Goal: Transaction & Acquisition: Purchase product/service

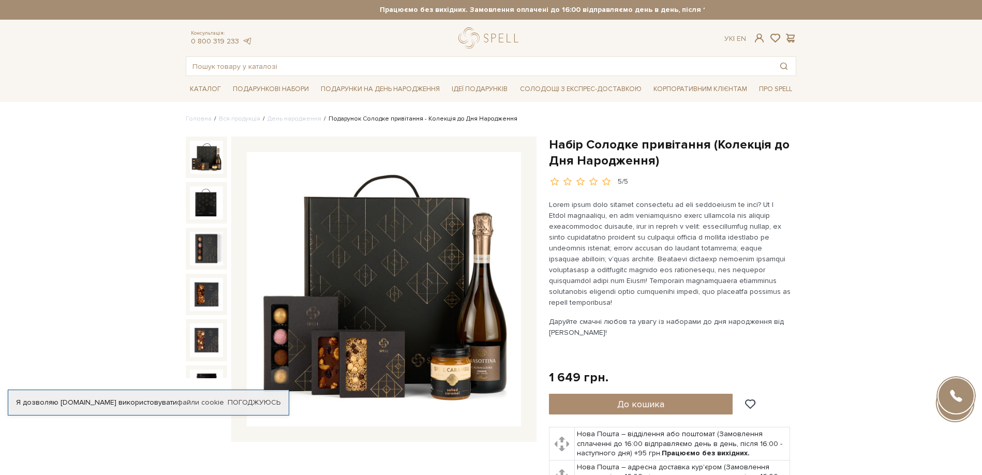
click at [386, 372] on img at bounding box center [384, 289] width 274 height 274
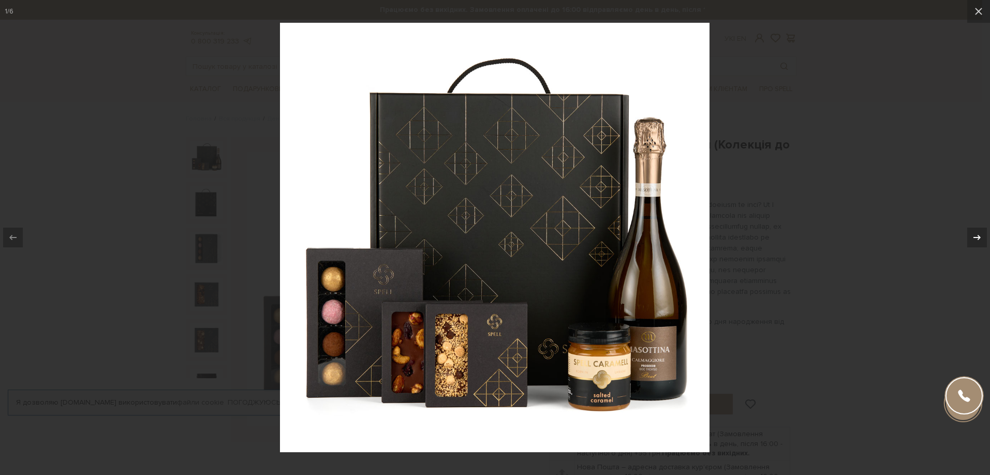
click at [976, 234] on icon at bounding box center [977, 237] width 12 height 12
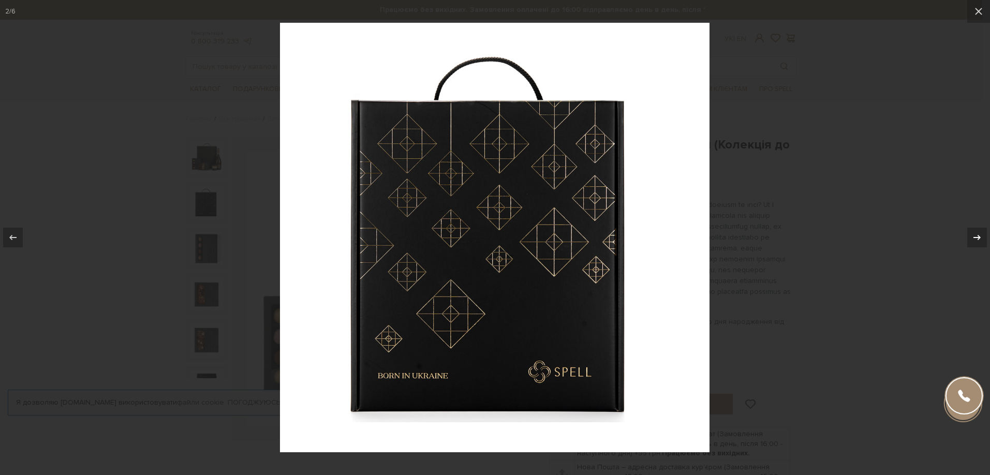
click at [976, 234] on icon at bounding box center [977, 237] width 12 height 12
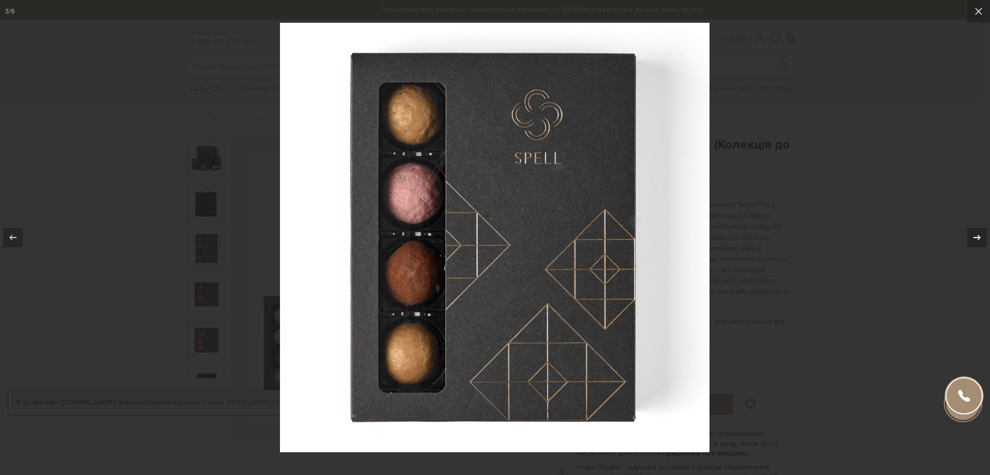
click at [976, 234] on icon at bounding box center [977, 237] width 12 height 12
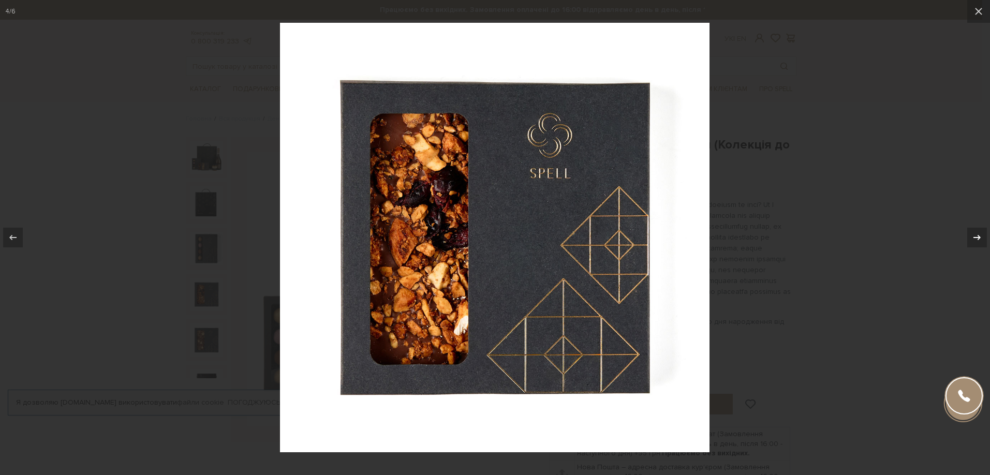
click at [976, 234] on icon at bounding box center [977, 237] width 12 height 12
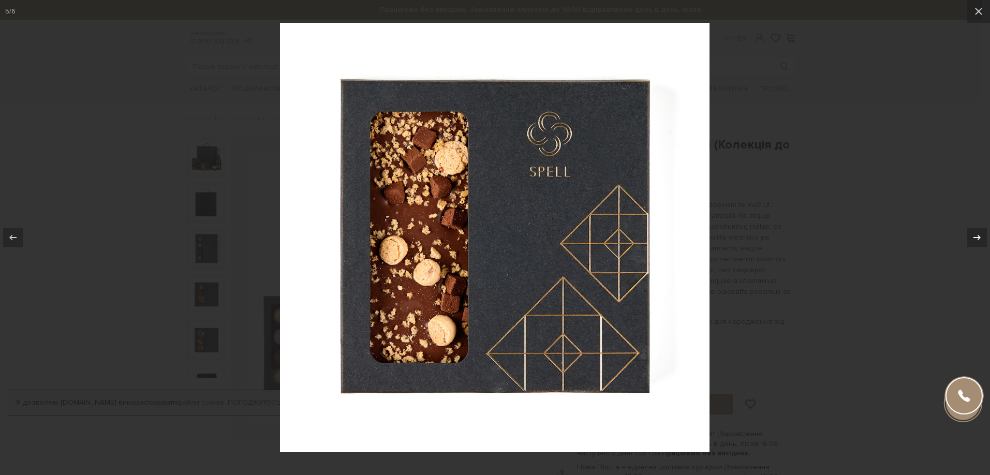
click at [976, 234] on icon at bounding box center [977, 237] width 12 height 12
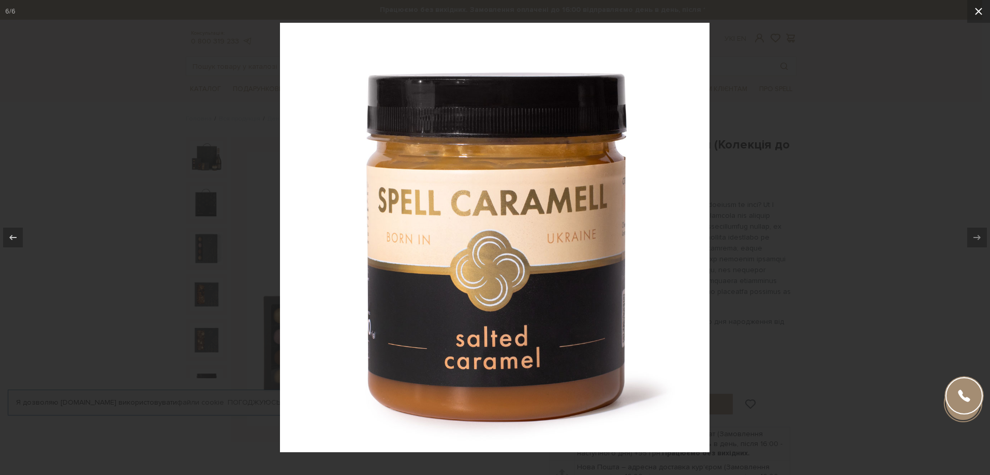
click at [975, 13] on icon at bounding box center [978, 11] width 12 height 12
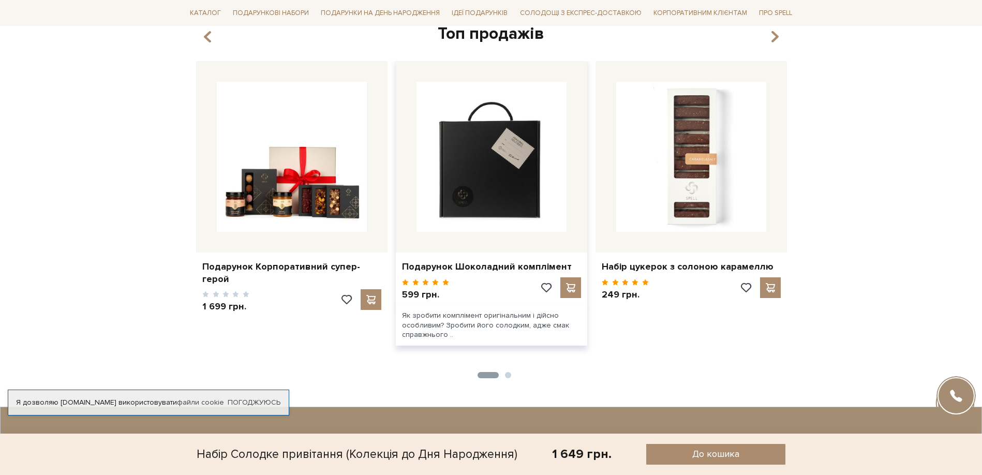
scroll to position [932, 0]
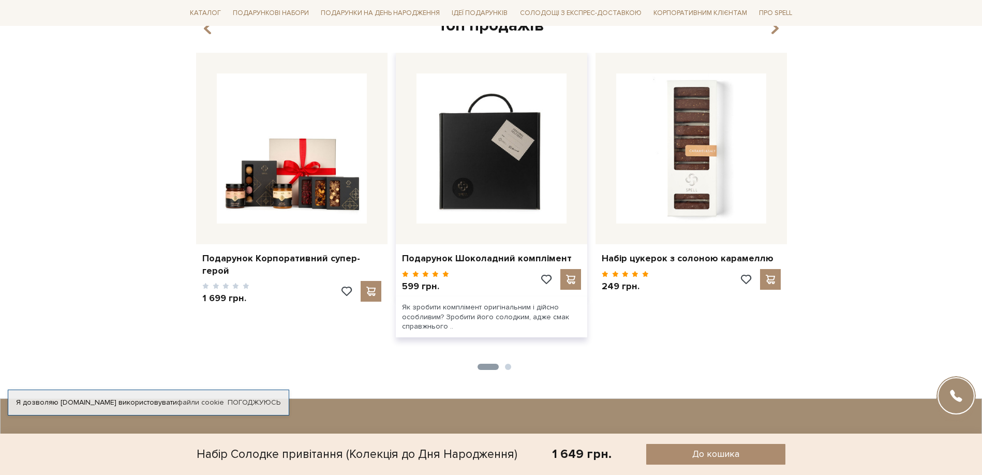
click at [500, 152] on img at bounding box center [492, 148] width 150 height 150
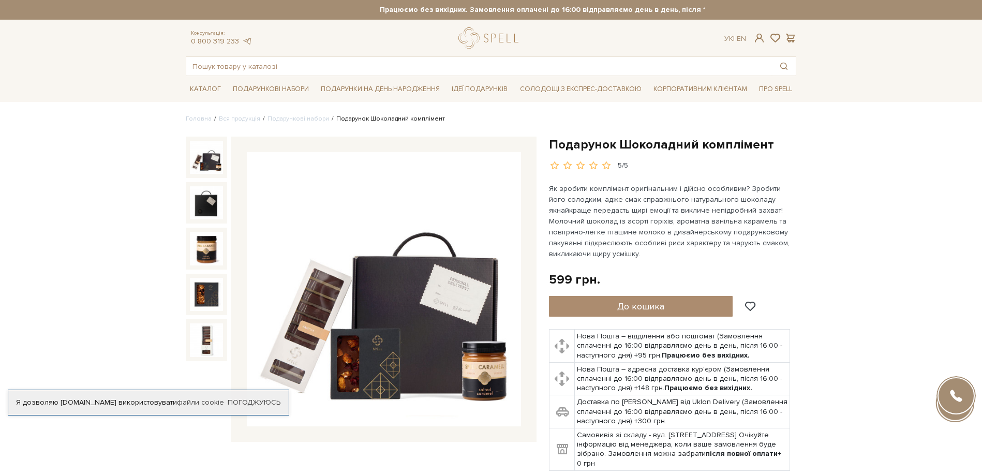
click at [492, 384] on img at bounding box center [384, 289] width 274 height 274
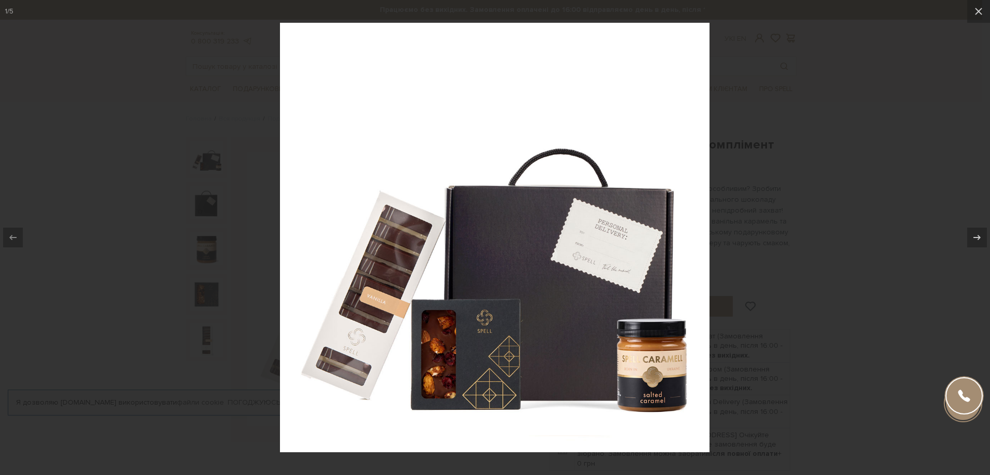
click at [453, 368] on img at bounding box center [495, 238] width 430 height 430
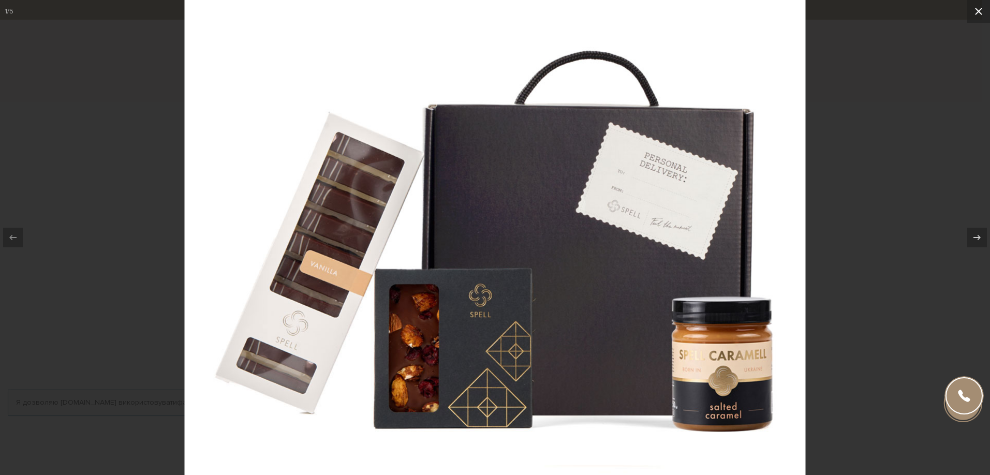
click at [982, 13] on button at bounding box center [978, 11] width 23 height 23
